Goal: Task Accomplishment & Management: Complete application form

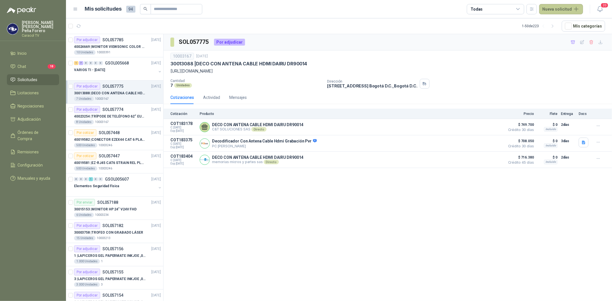
click at [550, 9] on button "Nueva solicitud" at bounding box center [561, 9] width 44 height 10
click at [574, 24] on link "Solicitud" at bounding box center [567, 23] width 49 height 10
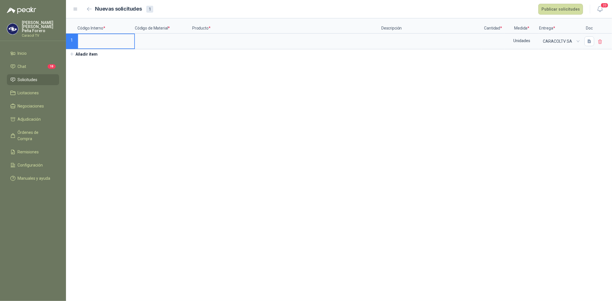
click at [100, 42] on input at bounding box center [106, 39] width 56 height 11
type input "****"
click at [152, 40] on input at bounding box center [163, 39] width 56 height 11
type input "******"
click at [201, 38] on input at bounding box center [287, 39] width 188 height 11
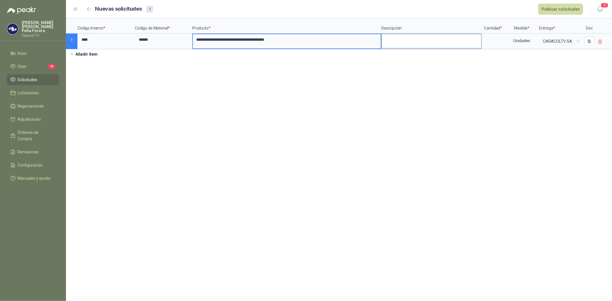
click at [442, 45] on textarea at bounding box center [431, 40] width 99 height 13
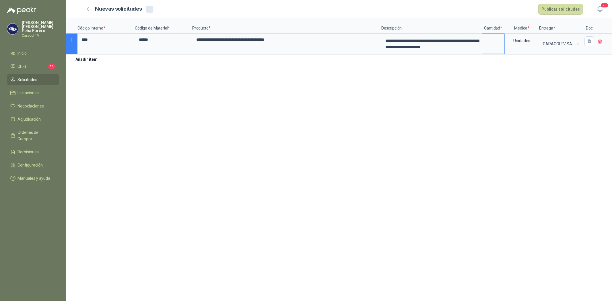
click at [490, 42] on input at bounding box center [493, 39] width 22 height 11
type input "*"
click at [420, 90] on section "**********" at bounding box center [339, 159] width 546 height 283
click at [556, 12] on button "Publicar solicitudes" at bounding box center [560, 9] width 45 height 11
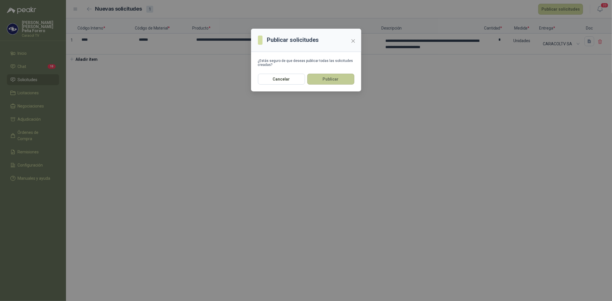
click at [319, 83] on button "Publicar" at bounding box center [330, 79] width 47 height 11
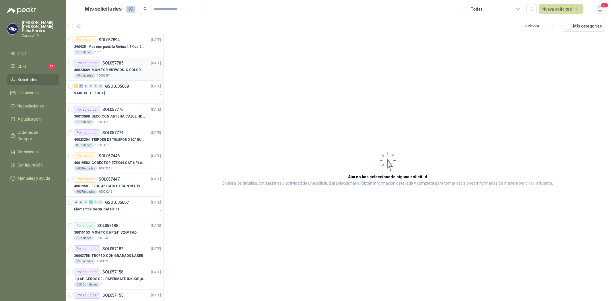
click at [131, 68] on p "40024669 | MONITOR VIEWSONIC COLOR PRO VP2786-4K" at bounding box center [109, 69] width 71 height 5
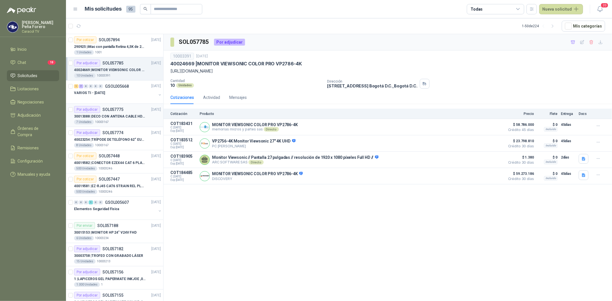
click at [121, 116] on p "30013088 | DECO CON ANTENA CABLE HDMI DAIRU DR90014" at bounding box center [109, 116] width 71 height 5
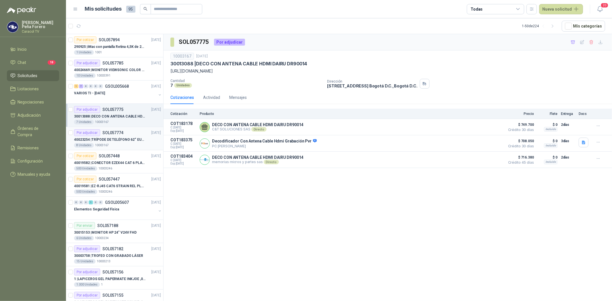
click at [119, 139] on p "40023254 | TRÍPODE DE TELÉFONO 62“ EUCOS EUTP-010" at bounding box center [109, 139] width 71 height 5
click at [119, 119] on p "30013088 | DECO CON ANTENA CABLE HDMI DAIRU DR90014" at bounding box center [109, 116] width 71 height 5
drag, startPoint x: 414, startPoint y: 70, endPoint x: 171, endPoint y: 70, distance: 242.8
click at [171, 70] on p "[URL][DOMAIN_NAME]" at bounding box center [387, 71] width 435 height 6
copy p "[URL][DOMAIN_NAME]"
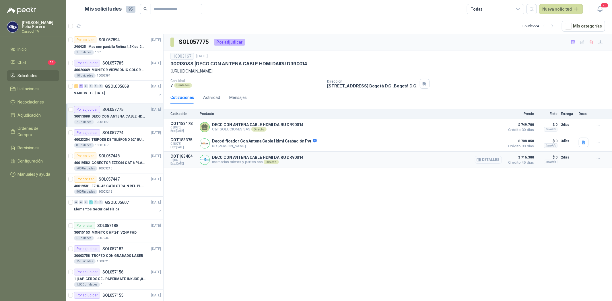
click at [487, 159] on button "Detalles" at bounding box center [488, 160] width 27 height 8
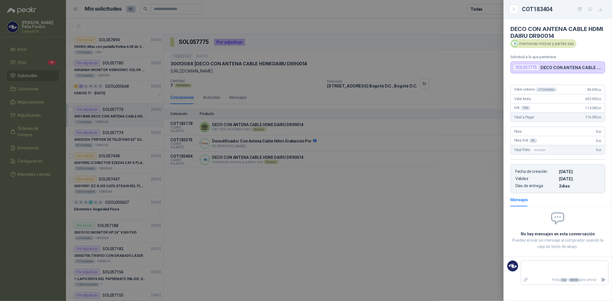
click at [427, 167] on div at bounding box center [306, 150] width 612 height 301
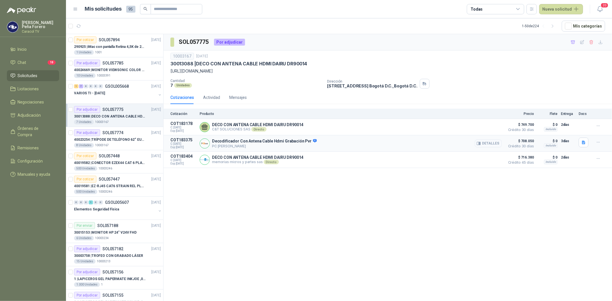
click at [480, 142] on icon "button" at bounding box center [479, 143] width 4 height 4
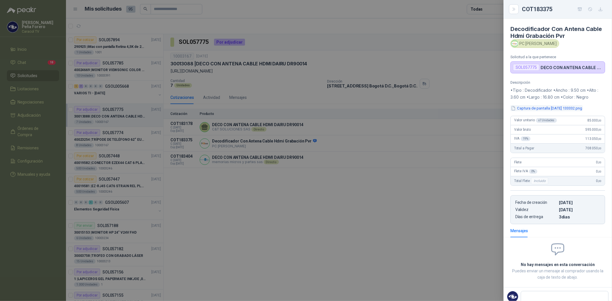
click at [548, 110] on button "Captura de pantalla [DATE] 133332.png" at bounding box center [546, 108] width 72 height 6
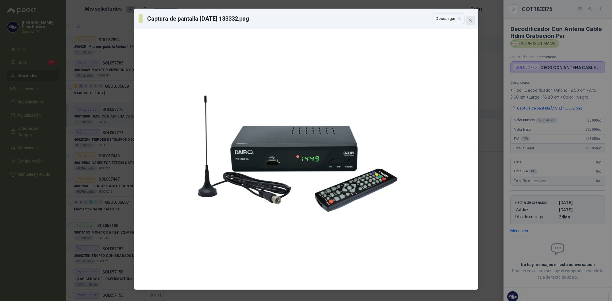
click at [471, 21] on icon "close" at bounding box center [470, 20] width 5 height 5
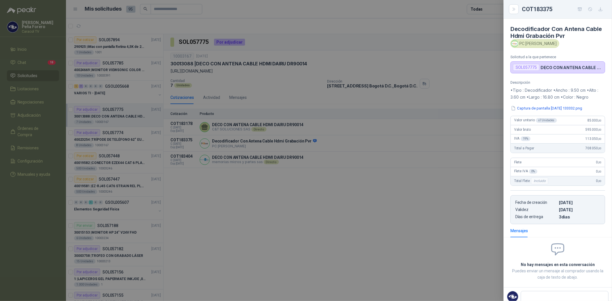
click at [431, 209] on div at bounding box center [306, 150] width 612 height 301
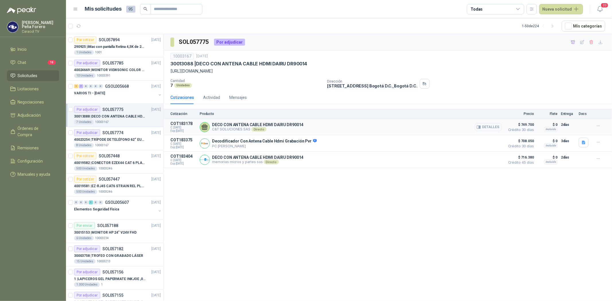
click at [495, 129] on button "Detalles" at bounding box center [488, 127] width 27 height 8
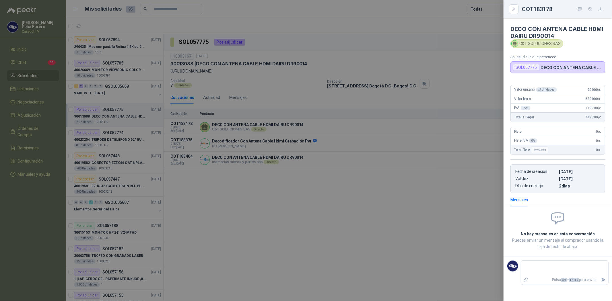
click at [468, 186] on div at bounding box center [306, 150] width 612 height 301
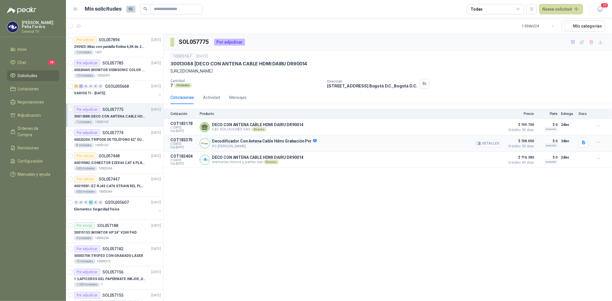
click at [488, 142] on button "Detalles" at bounding box center [488, 144] width 27 height 8
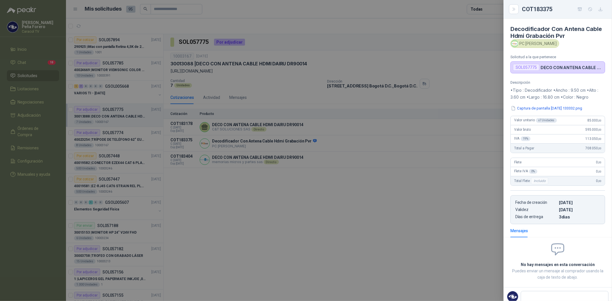
click at [465, 194] on div at bounding box center [306, 150] width 612 height 301
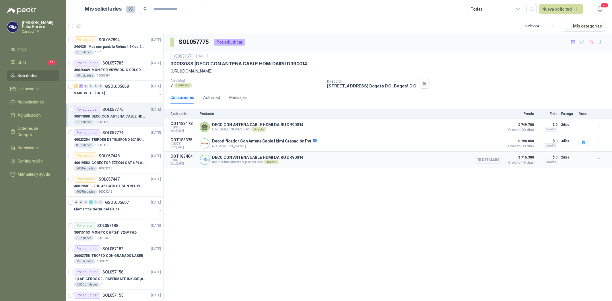
click at [494, 160] on button "Detalles" at bounding box center [488, 160] width 27 height 8
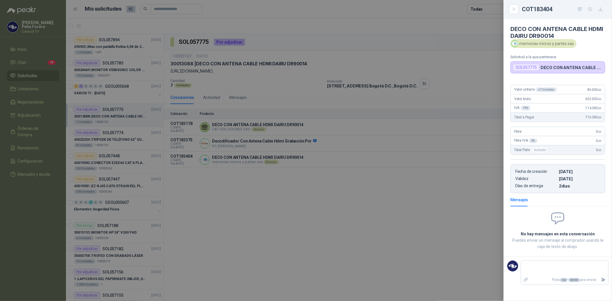
click at [478, 177] on div at bounding box center [306, 150] width 612 height 301
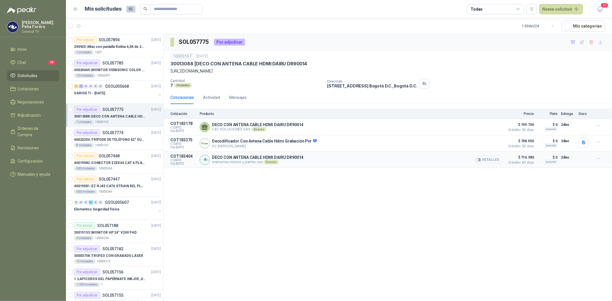
click at [492, 162] on button "Detalles" at bounding box center [488, 160] width 27 height 8
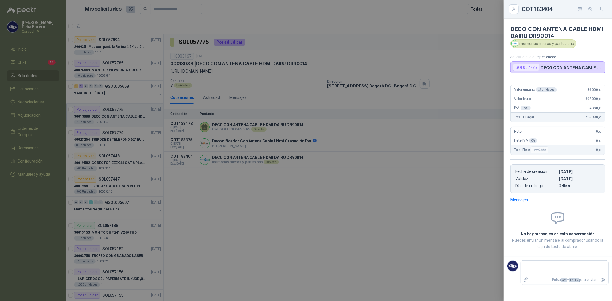
click at [474, 185] on div at bounding box center [306, 150] width 612 height 301
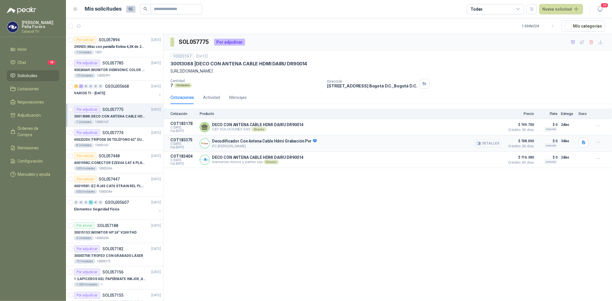
click at [486, 141] on button "Detalles" at bounding box center [488, 144] width 27 height 8
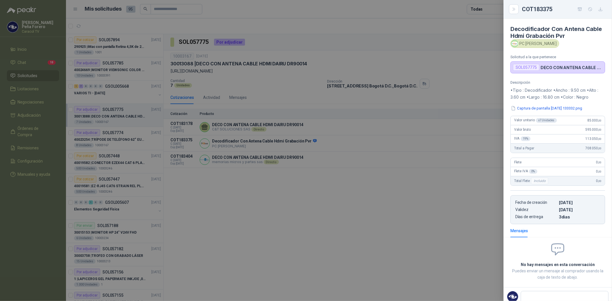
click at [459, 189] on div at bounding box center [306, 150] width 612 height 301
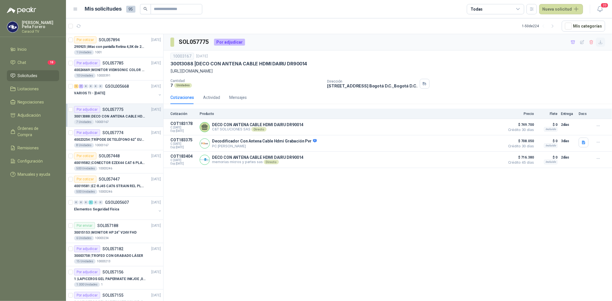
click at [604, 43] on button "button" at bounding box center [600, 42] width 9 height 9
click at [574, 42] on icon "button" at bounding box center [573, 42] width 5 height 5
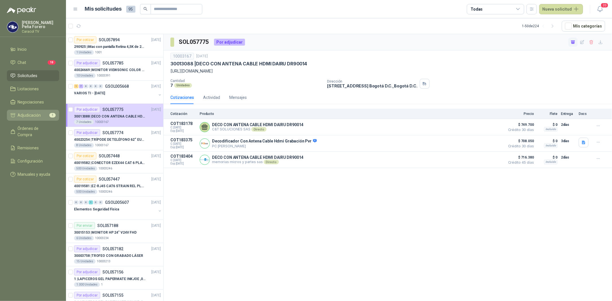
click at [27, 113] on span "Adjudicación" at bounding box center [29, 115] width 23 height 6
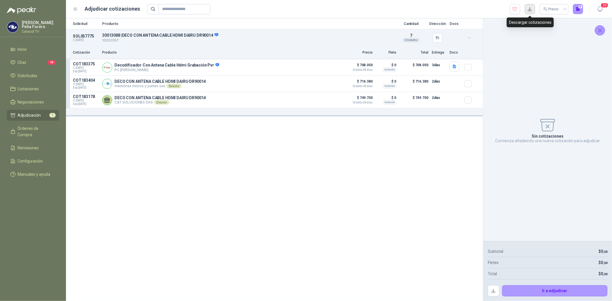
click at [532, 9] on button "button" at bounding box center [530, 9] width 10 height 10
